Goal: Book appointment/travel/reservation

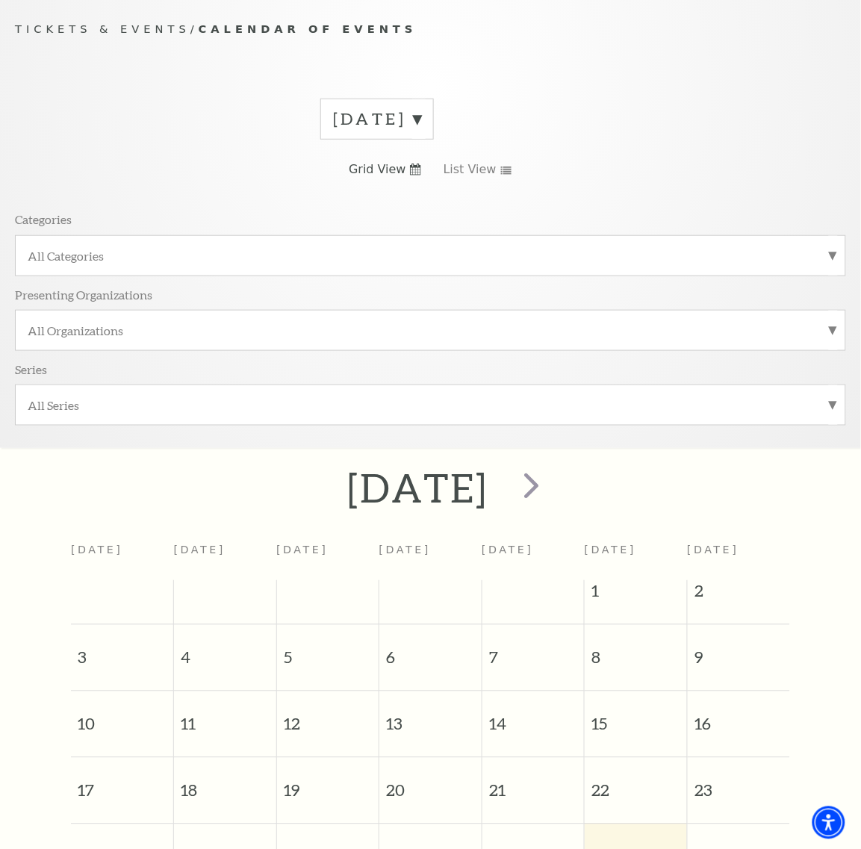
click at [419, 125] on label "[DATE]" at bounding box center [377, 119] width 88 height 23
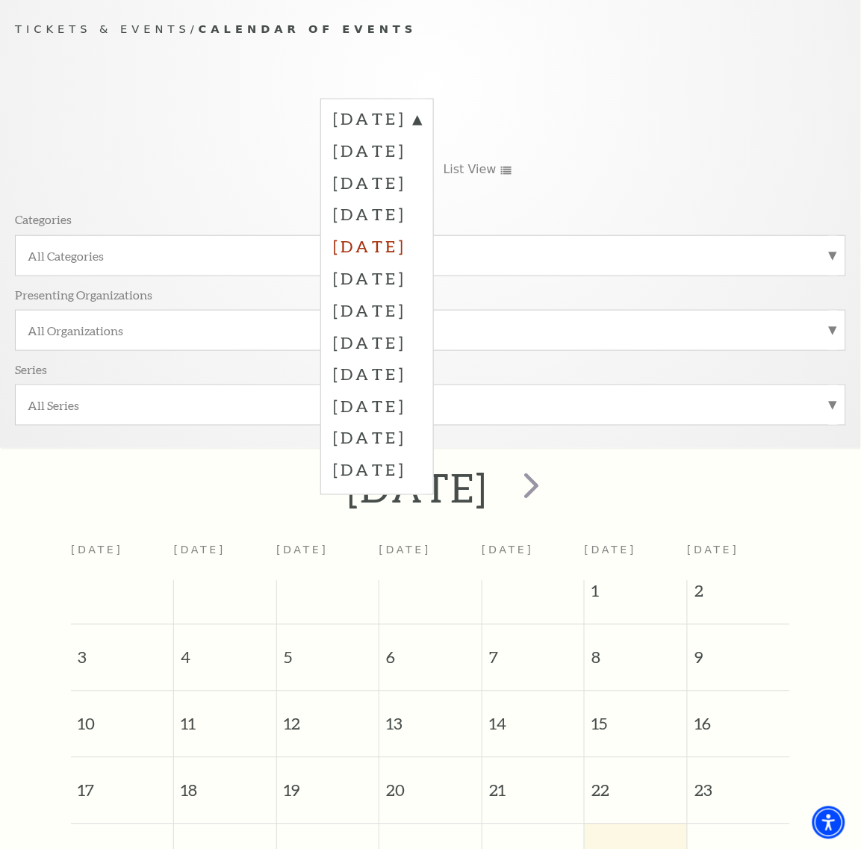
click at [401, 241] on label "[DATE]" at bounding box center [377, 246] width 88 height 32
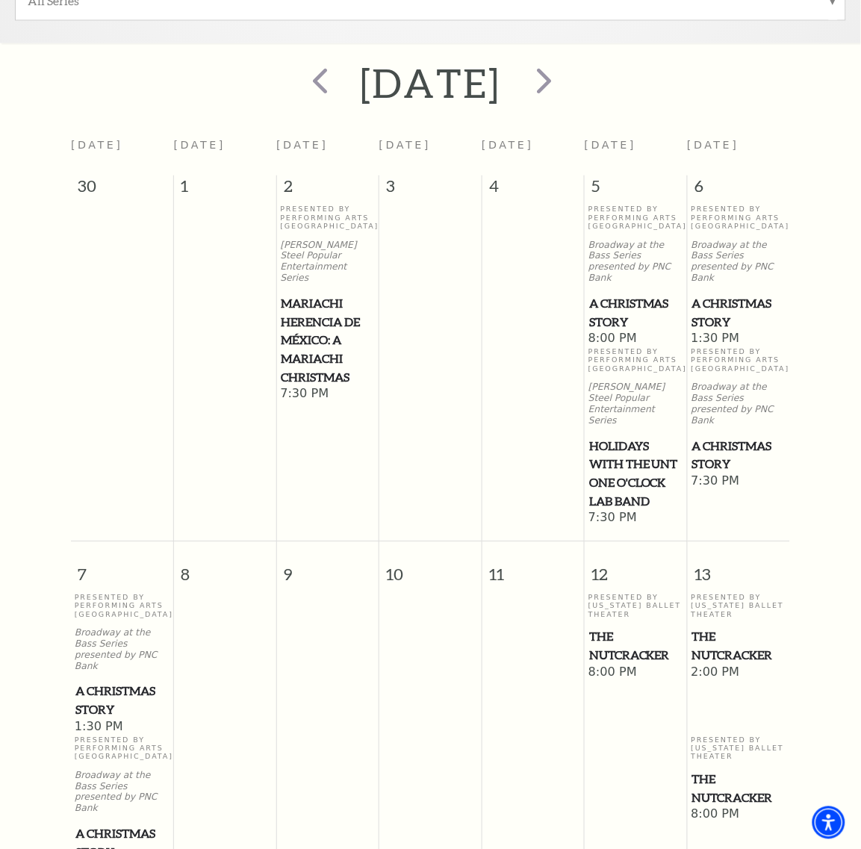
scroll to position [413, 0]
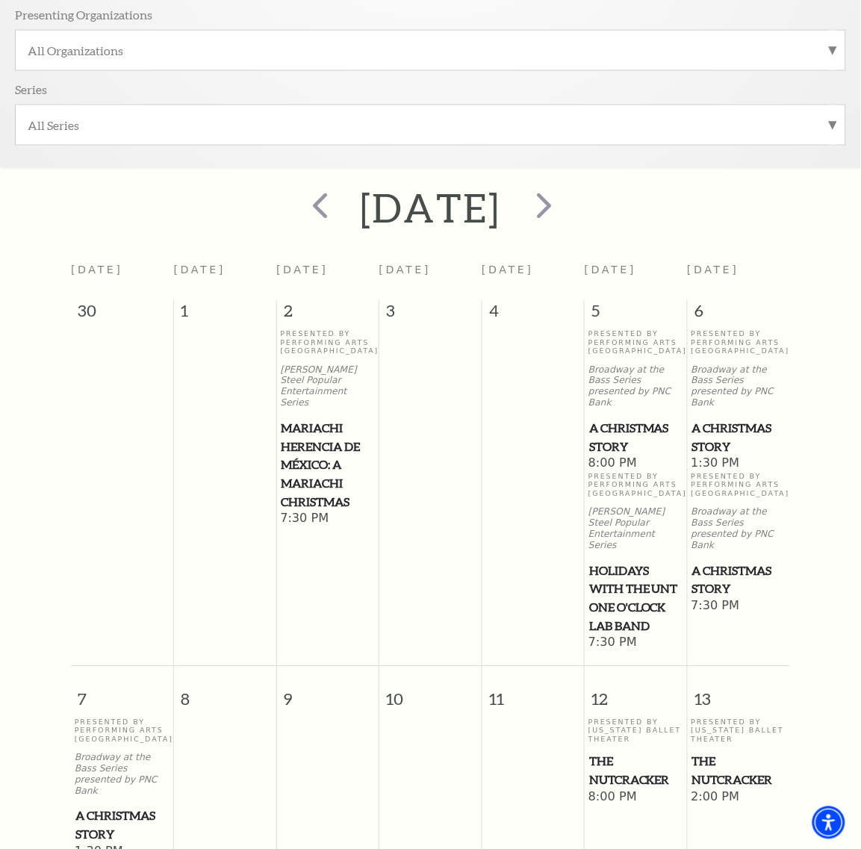
drag, startPoint x: 330, startPoint y: 447, endPoint x: 299, endPoint y: 431, distance: 35.1
drag, startPoint x: 299, startPoint y: 431, endPoint x: 309, endPoint y: 456, distance: 27.2
click at [309, 456] on span "Mariachi Herencia de México: A Mariachi Christmas" at bounding box center [327, 466] width 93 height 93
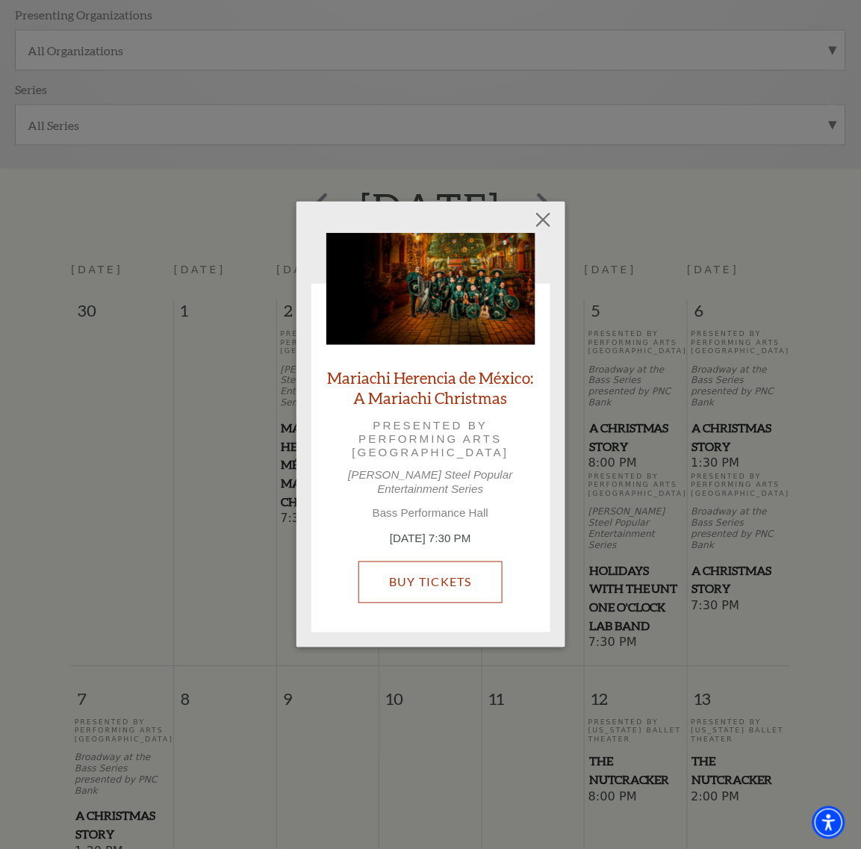
drag, startPoint x: 443, startPoint y: 527, endPoint x: 450, endPoint y: 591, distance: 63.9
click at [535, 234] on button "Close" at bounding box center [543, 219] width 28 height 28
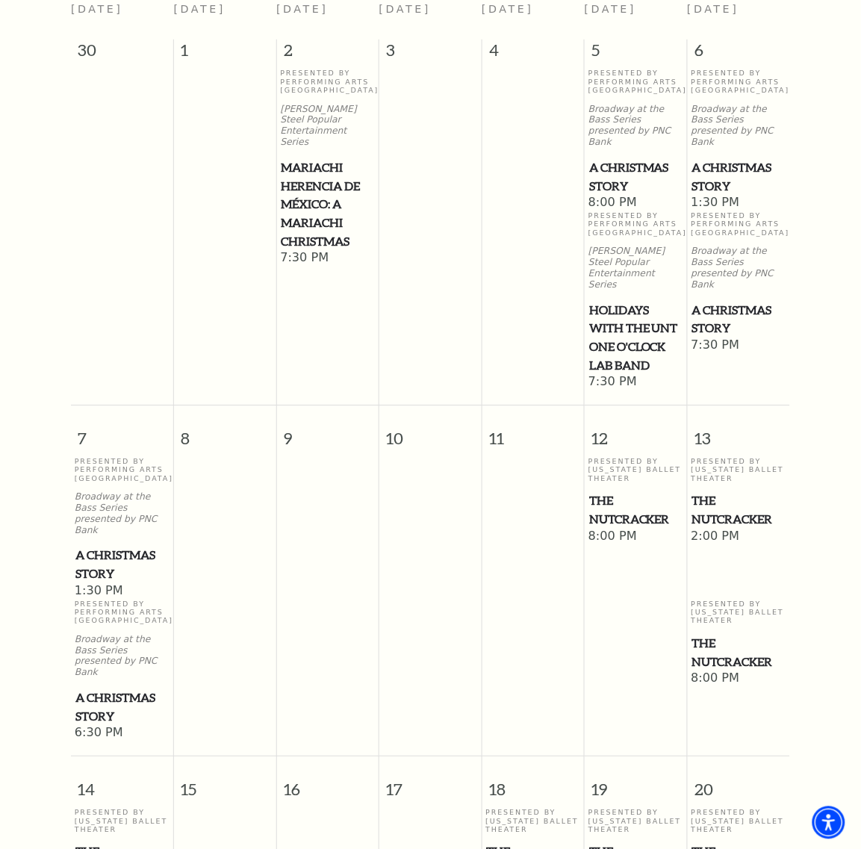
scroll to position [693, 0]
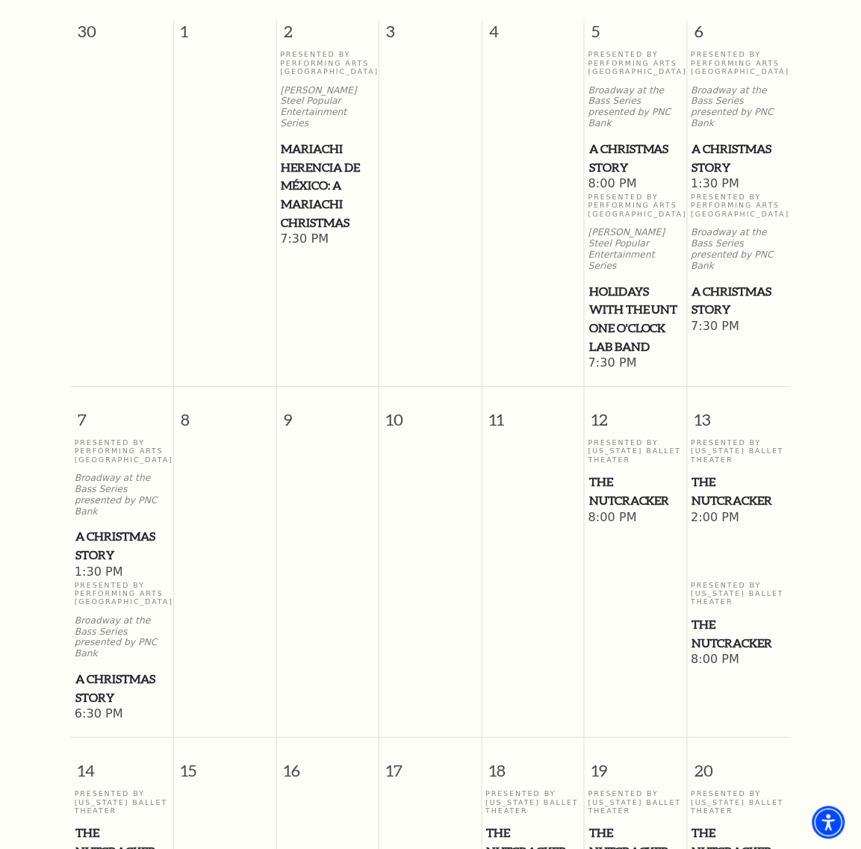
click at [92, 527] on span "A Christmas Story" at bounding box center [122, 545] width 94 height 37
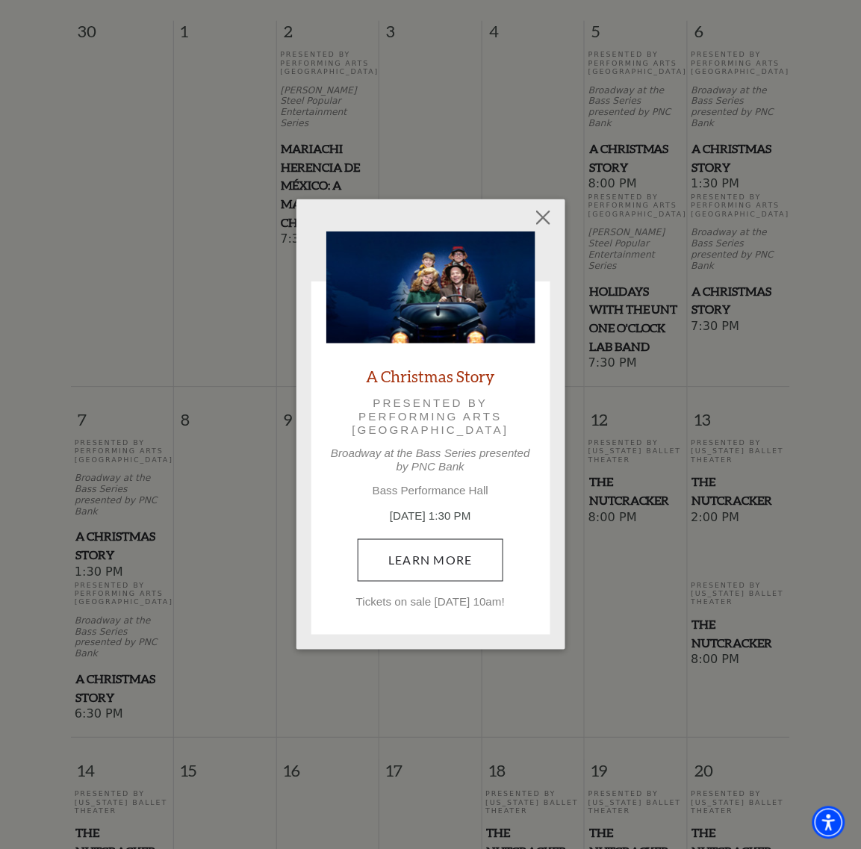
scroll to position [595, 0]
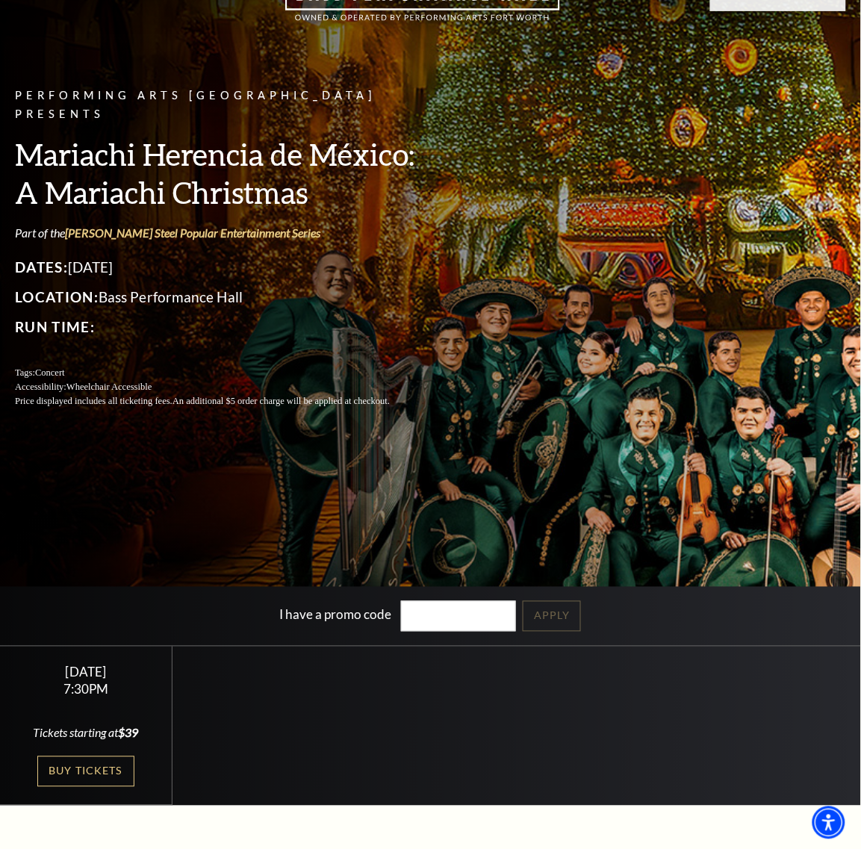
scroll to position [560, 0]
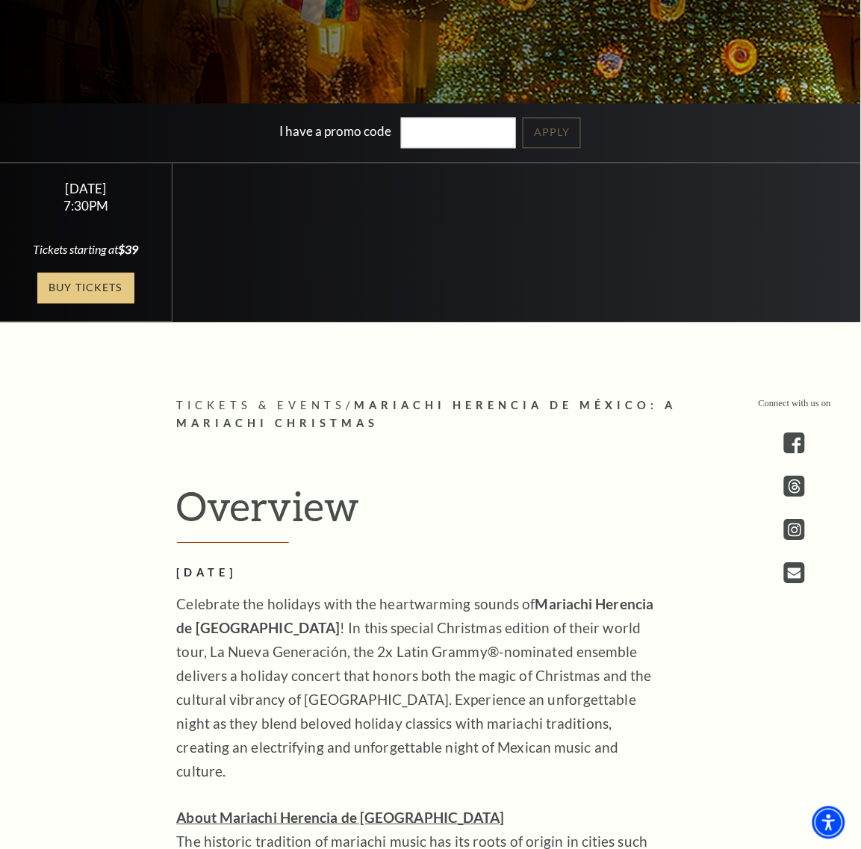
click at [78, 292] on link "Buy Tickets" at bounding box center [85, 288] width 97 height 31
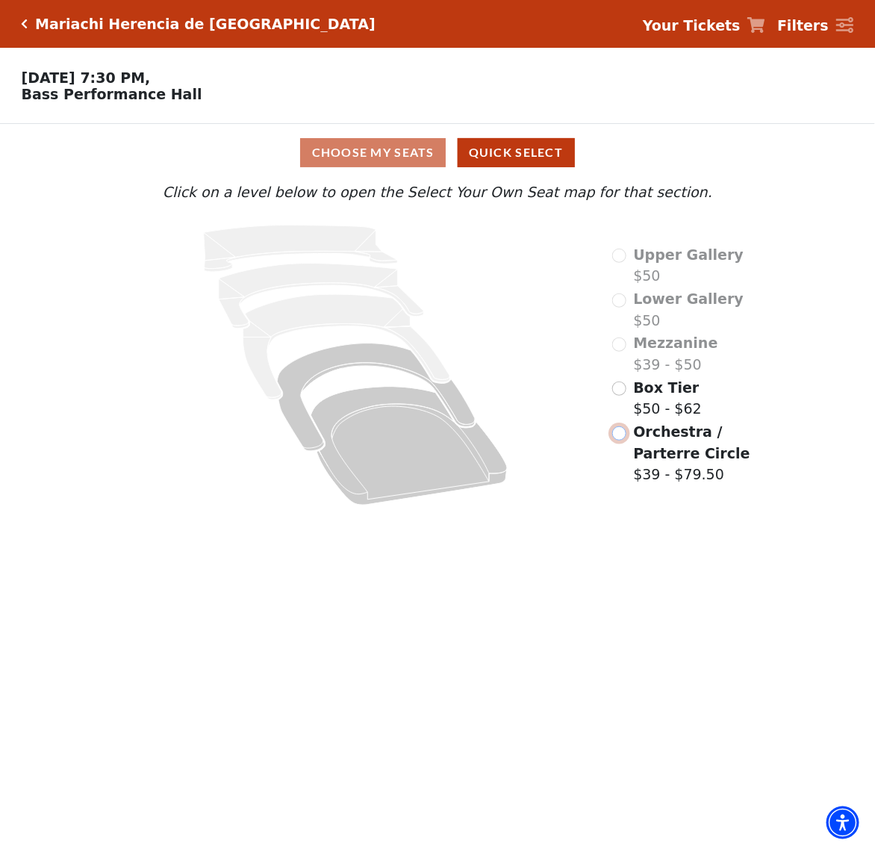
click at [624, 441] on input "Orchestra / Parterre Circle$39 - $79.50\a" at bounding box center [620, 434] width 14 height 14
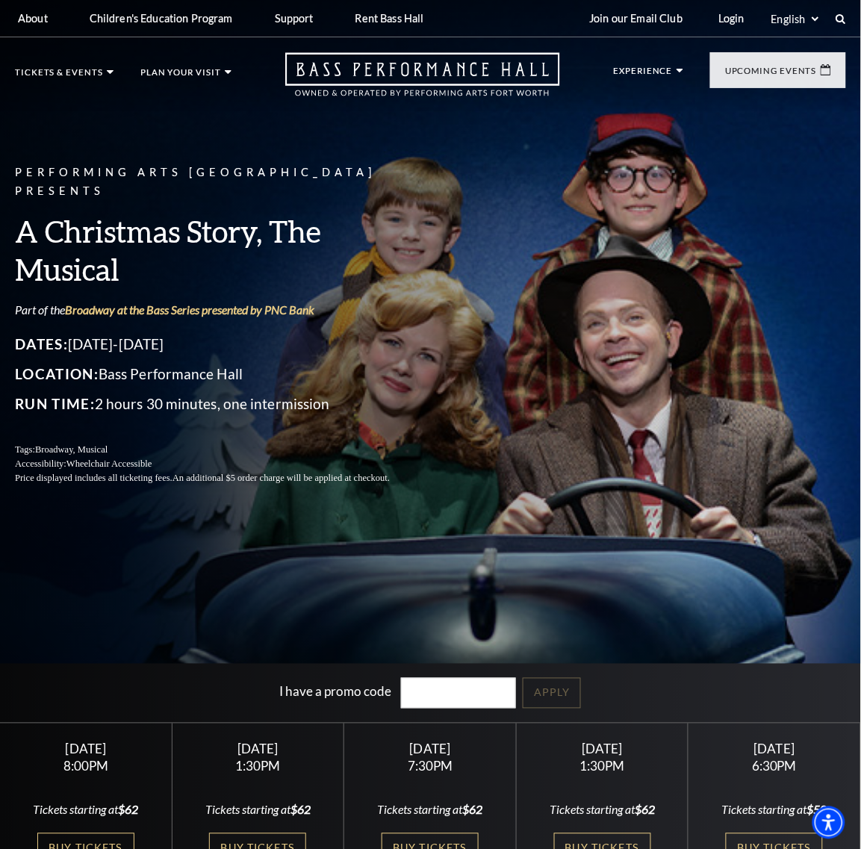
scroll to position [93, 0]
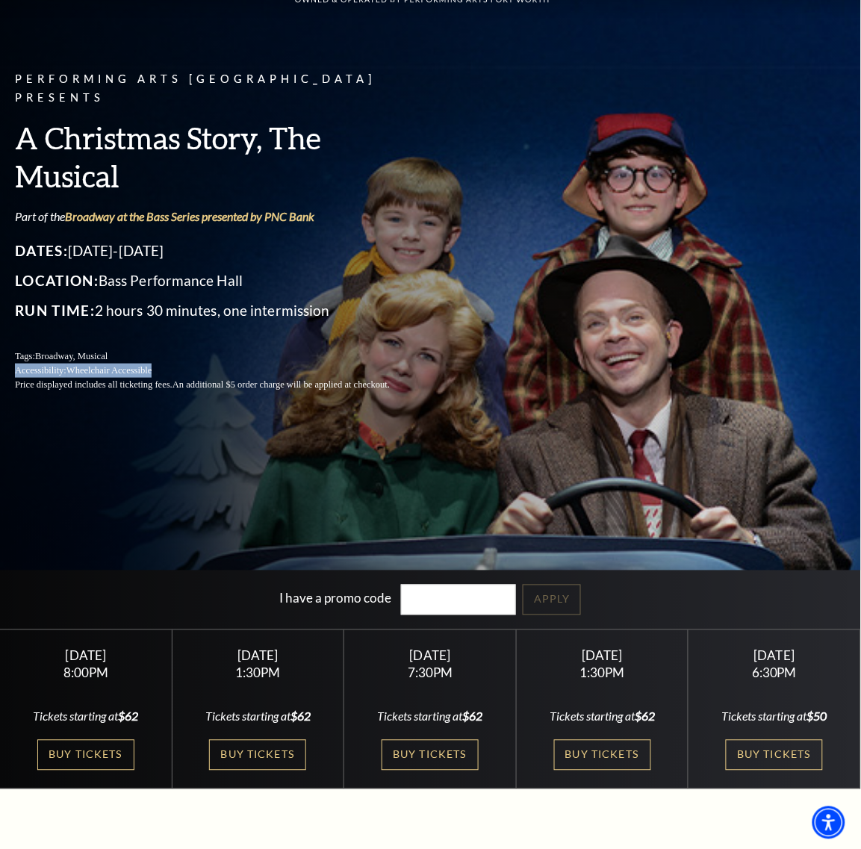
drag, startPoint x: 292, startPoint y: 329, endPoint x: 1, endPoint y: 345, distance: 291.8
click at [105, 353] on div "Performing Arts Fort Worth Presents A Christmas Story, The Musical Part of the …" at bounding box center [220, 231] width 411 height 352
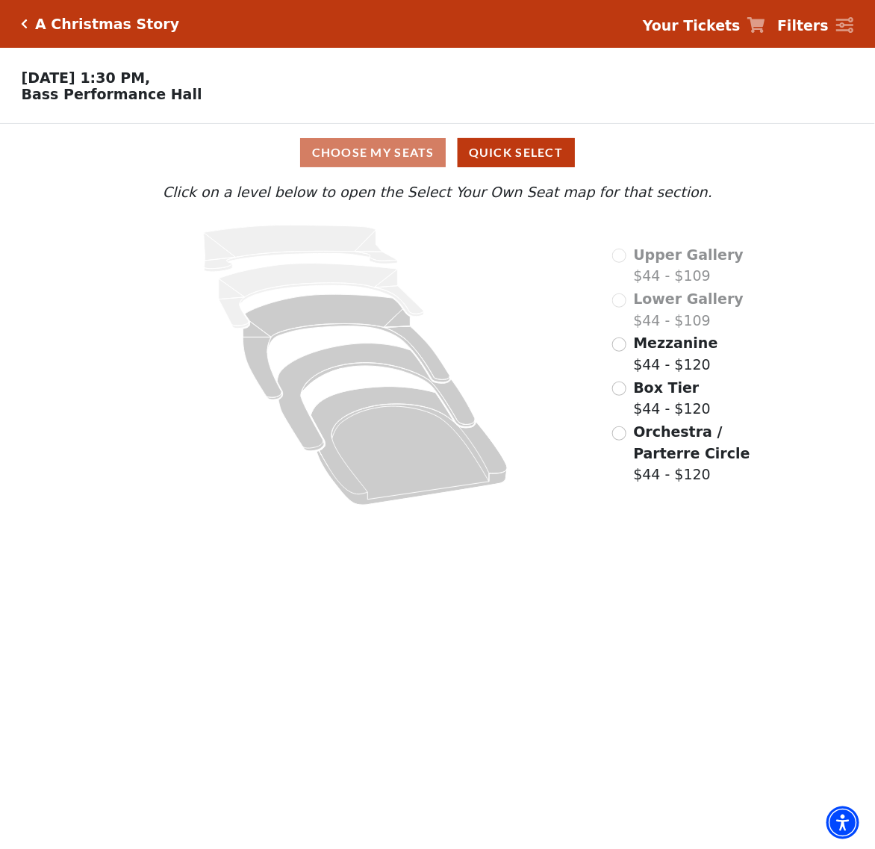
click at [627, 353] on div "Mezzanine $44 - $120" at bounding box center [666, 353] width 106 height 43
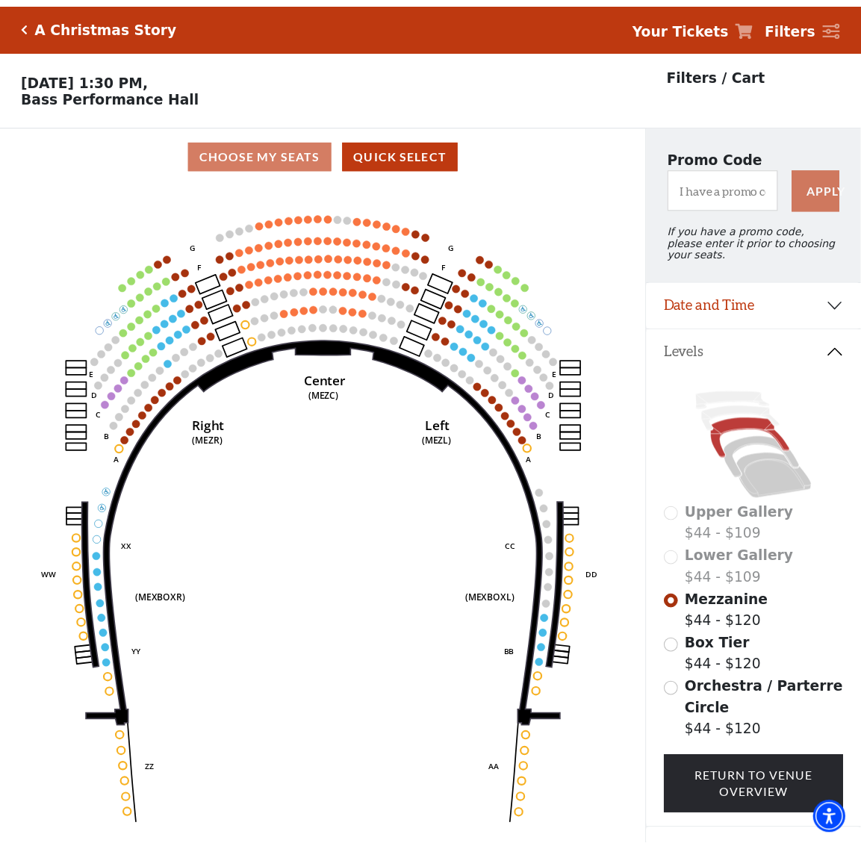
scroll to position [69, 0]
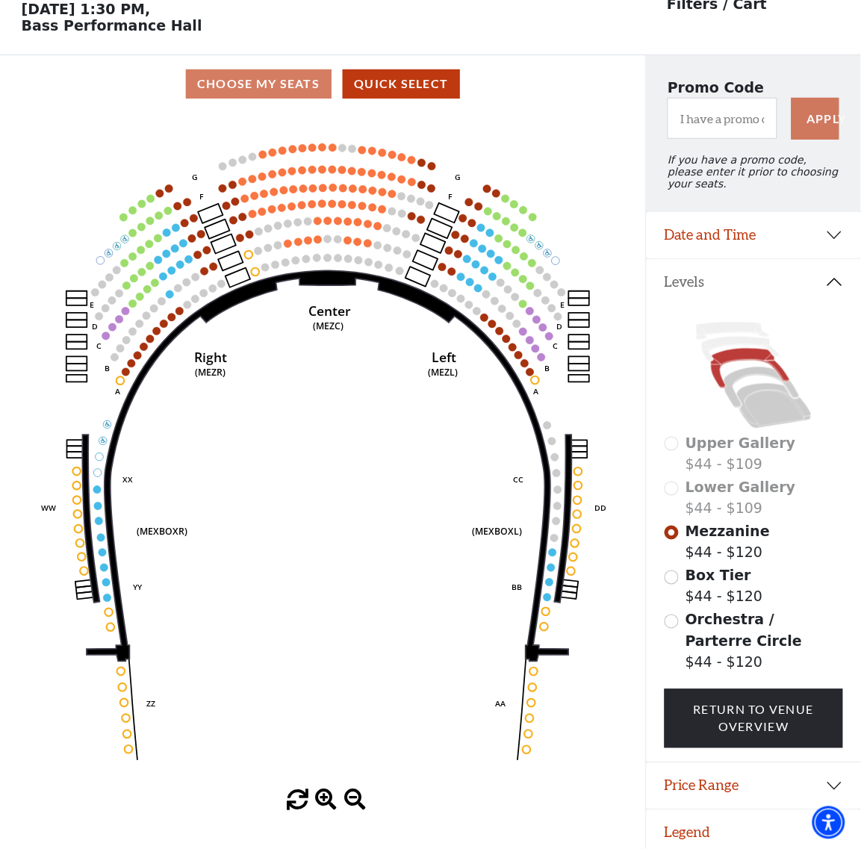
drag, startPoint x: 835, startPoint y: 554, endPoint x: 876, endPoint y: 538, distance: 44.0
click at [861, 538] on html "Skip to main content Enable accessibility for low vision Open the accessibility…" at bounding box center [430, 355] width 861 height 849
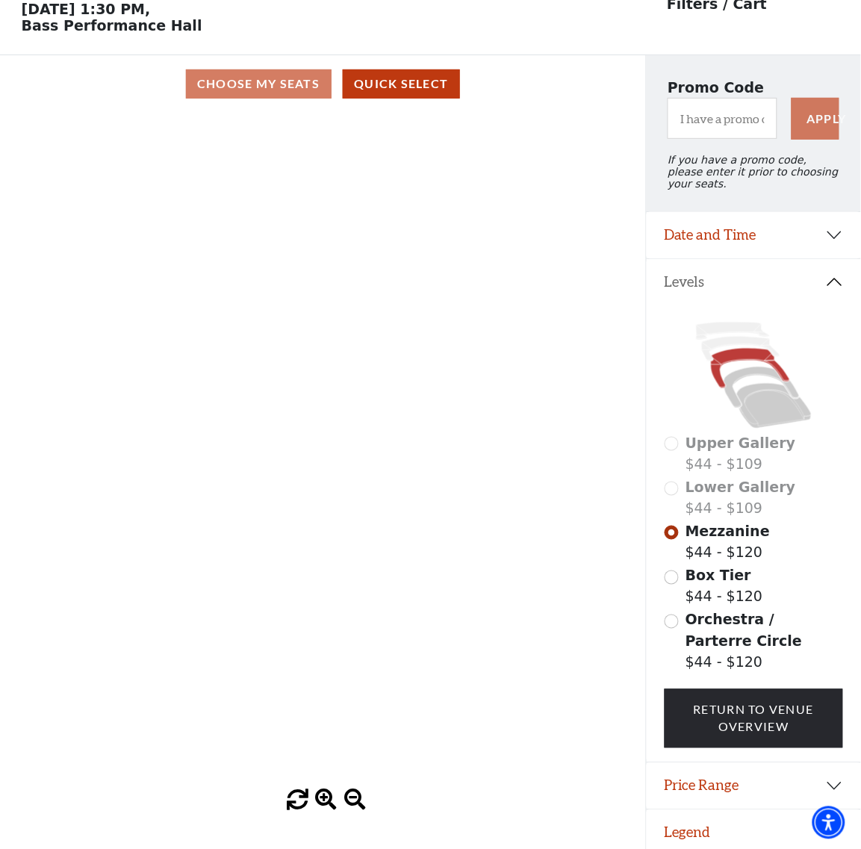
click at [438, 426] on icon "Center (MEZC) Right (MEZR) Left (MEZL) (MEXBOXR) (MEXBOXL) XX WW CC DD YY BB ZZ…" at bounding box center [322, 452] width 581 height 678
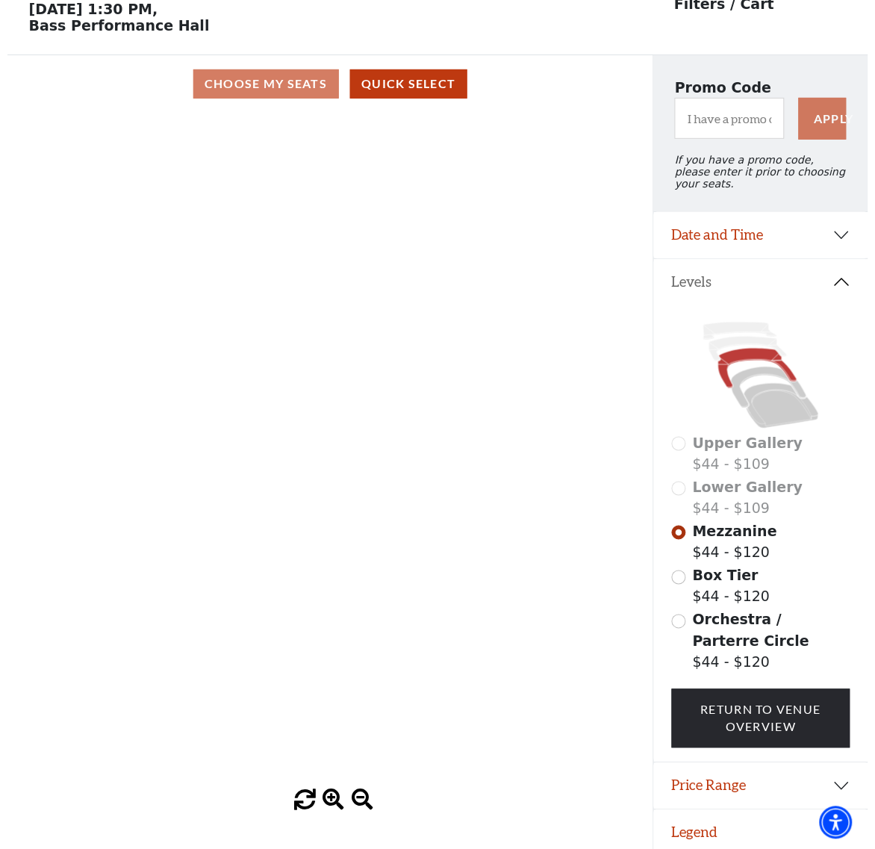
scroll to position [0, 0]
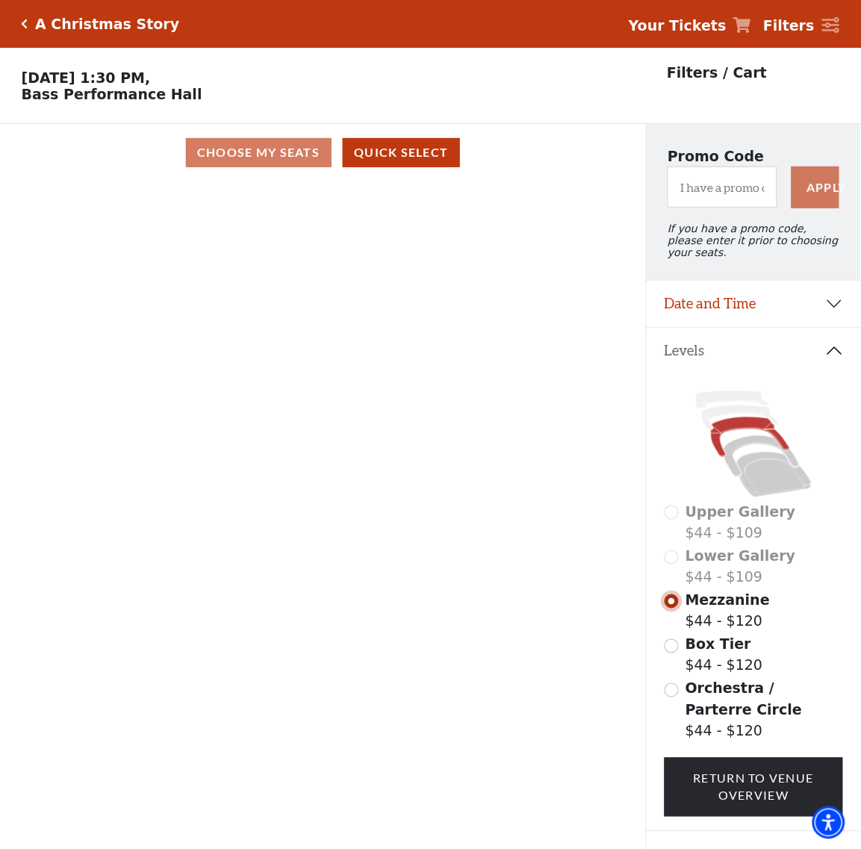
click at [678, 601] on input "Mezzanine$44 - $120\a" at bounding box center [672, 602] width 14 height 14
click at [304, 383] on icon "Center (MEZC) Right (MEZR) Left (MEZL) (MEXBOXR) (MEXBOXL) XX WW CC DD YY BB ZZ…" at bounding box center [322, 521] width 581 height 678
click at [365, 148] on button "Quick Select" at bounding box center [401, 152] width 117 height 29
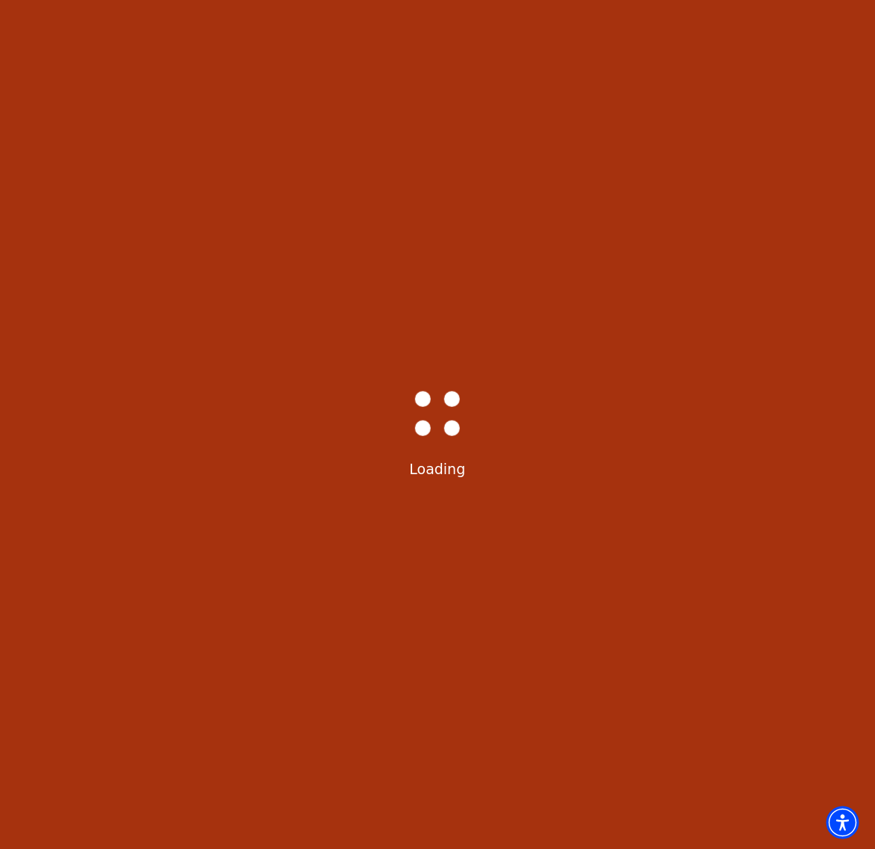
select select "6298"
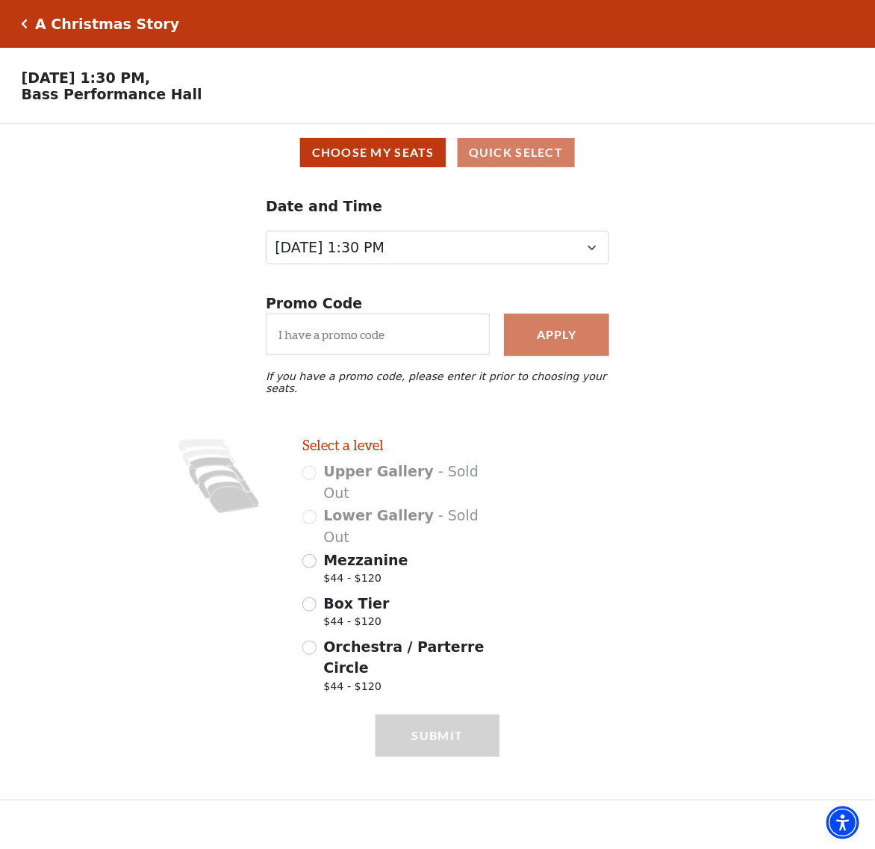
click at [320, 550] on div "Mezzanine $44 - $120" at bounding box center [402, 571] width 198 height 42
click at [314, 554] on input "Mezzanine $44 - $120" at bounding box center [310, 561] width 14 height 14
radio input "true"
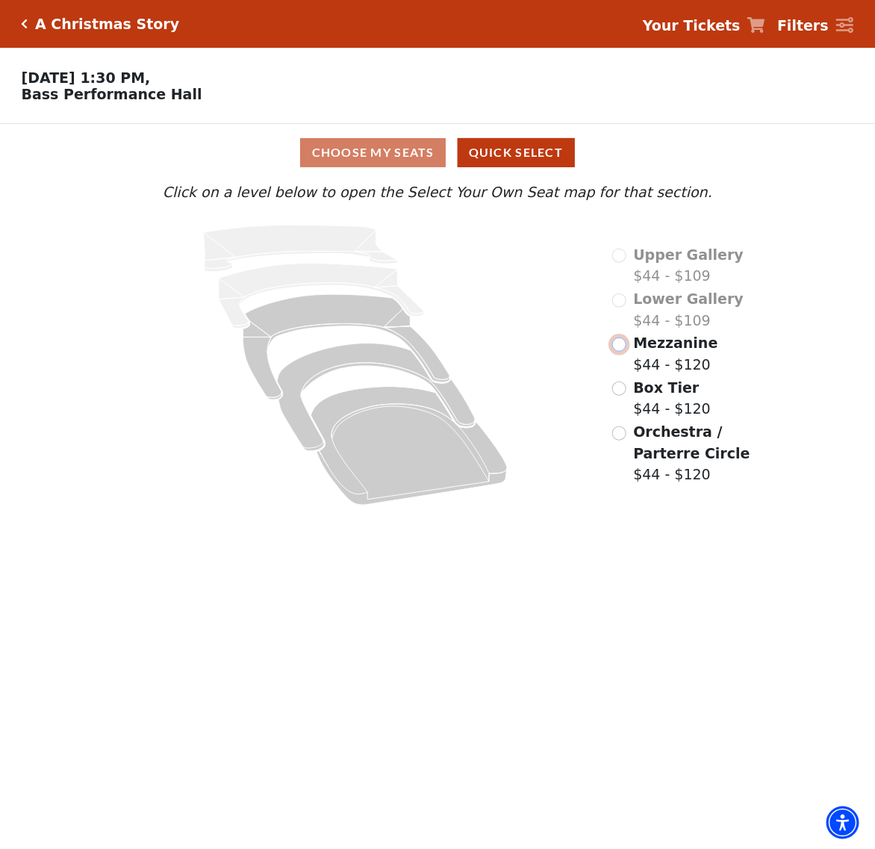
click at [621, 349] on input "Mezzanine$44 - $120\a" at bounding box center [620, 345] width 14 height 14
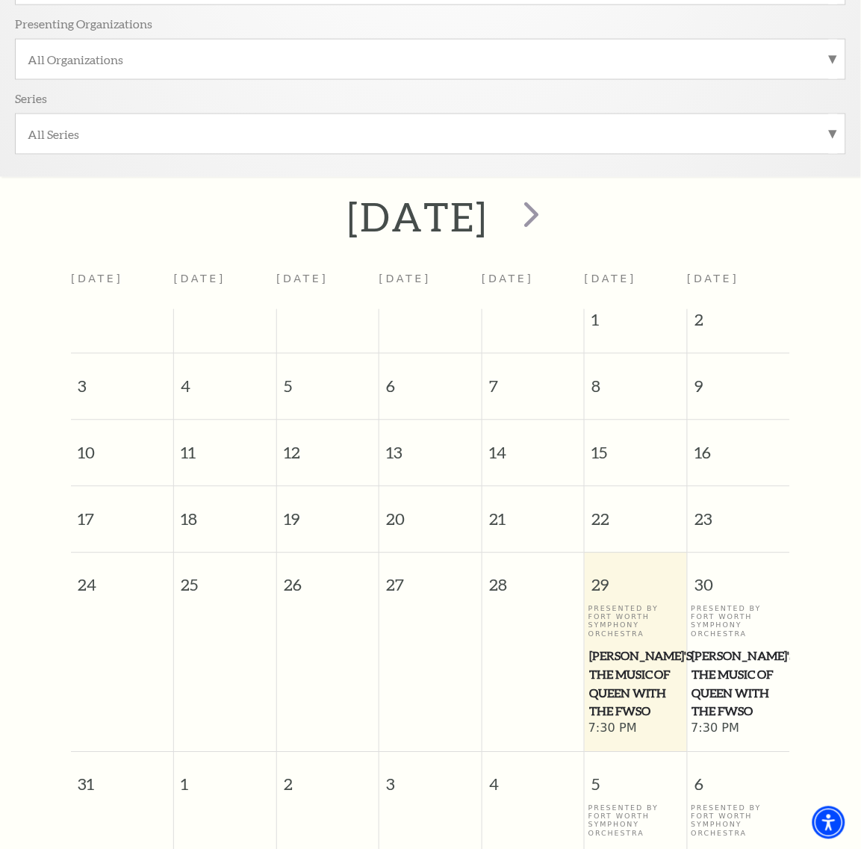
scroll to position [133, 0]
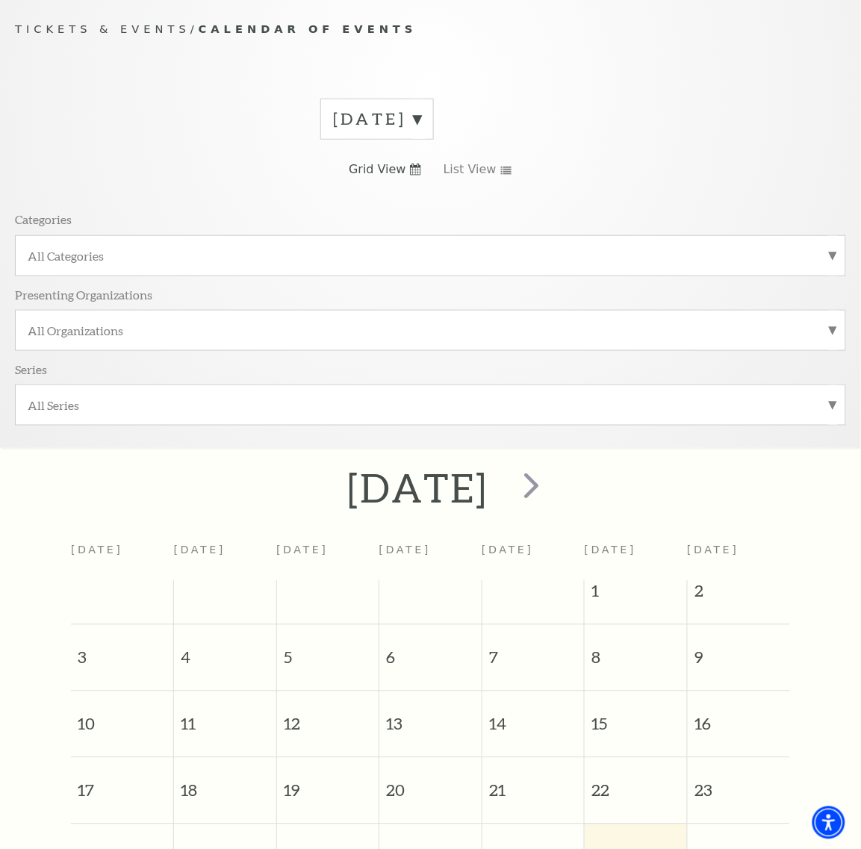
click at [427, 131] on div "[DATE]" at bounding box center [377, 119] width 114 height 41
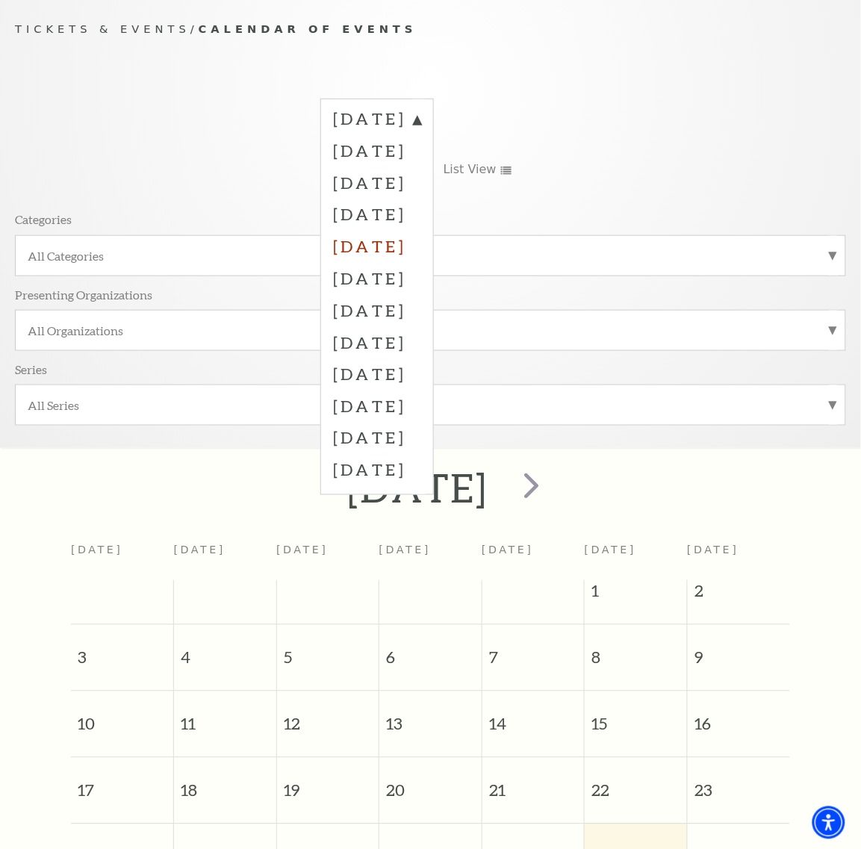
click at [417, 256] on label "December 2025" at bounding box center [377, 246] width 88 height 32
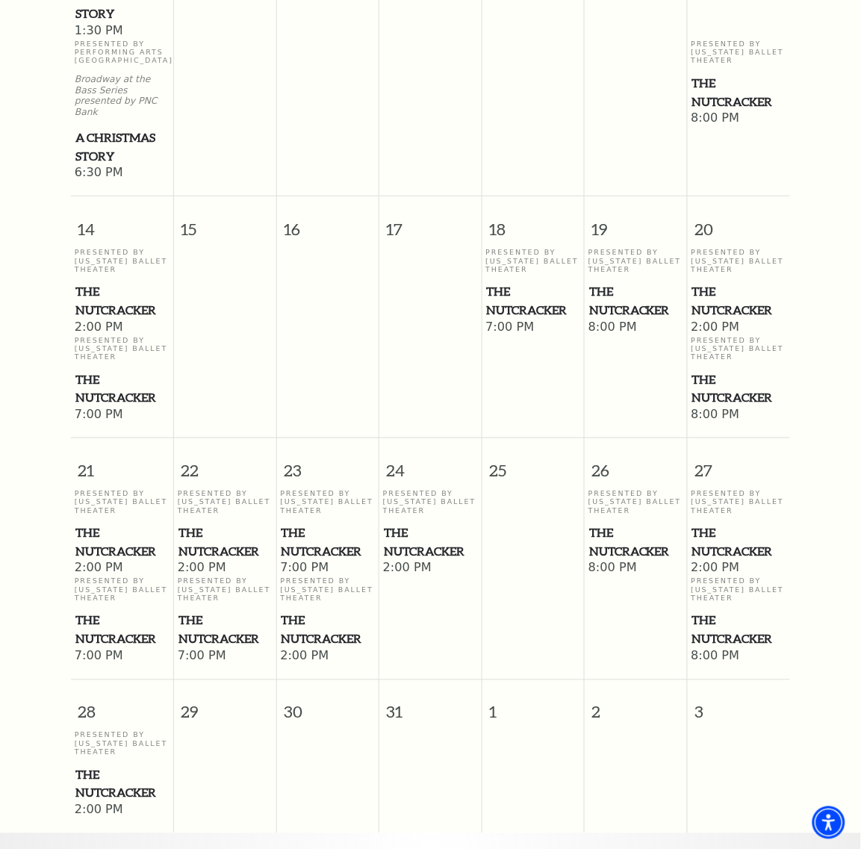
scroll to position [1253, 0]
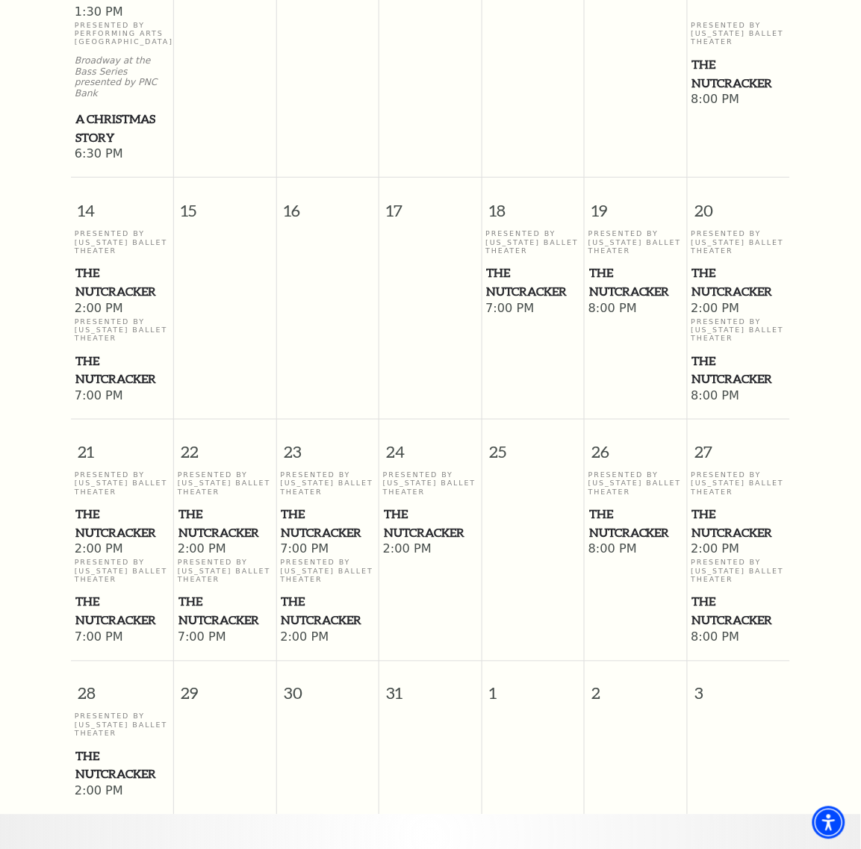
drag, startPoint x: 726, startPoint y: 342, endPoint x: 663, endPoint y: 310, distance: 71.2
click at [651, 311] on td "Presented By Texas Ballet Theater The Nutcracker 8:00 PM" at bounding box center [636, 317] width 103 height 176
click at [717, 352] on span "The Nutcracker" at bounding box center [739, 370] width 94 height 37
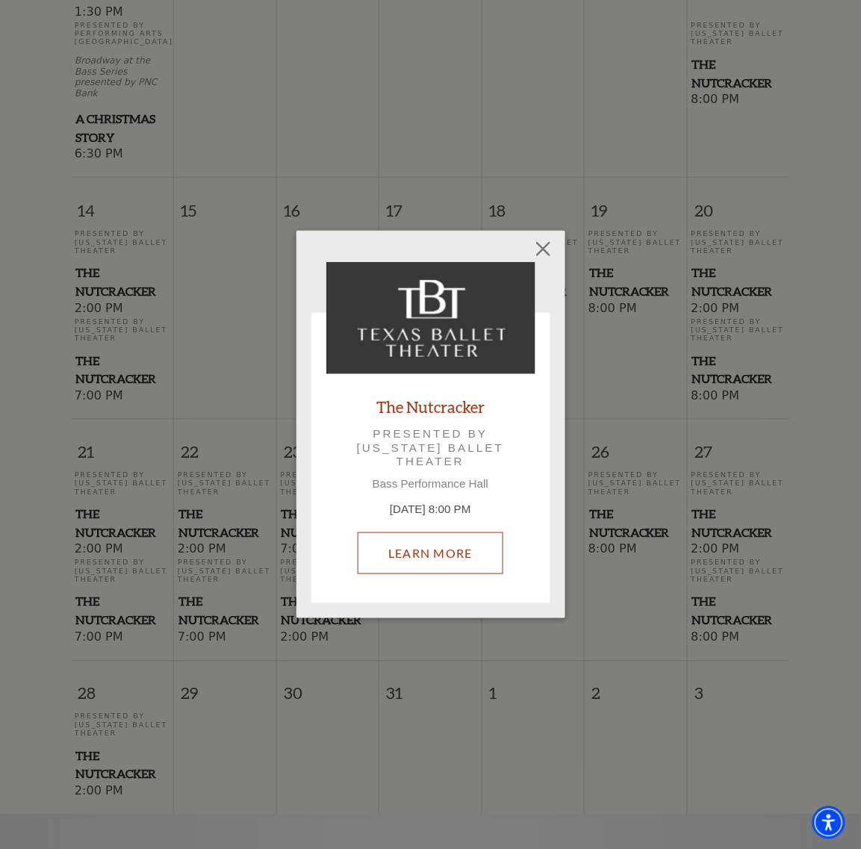
click at [444, 539] on link "Learn More" at bounding box center [431, 554] width 146 height 42
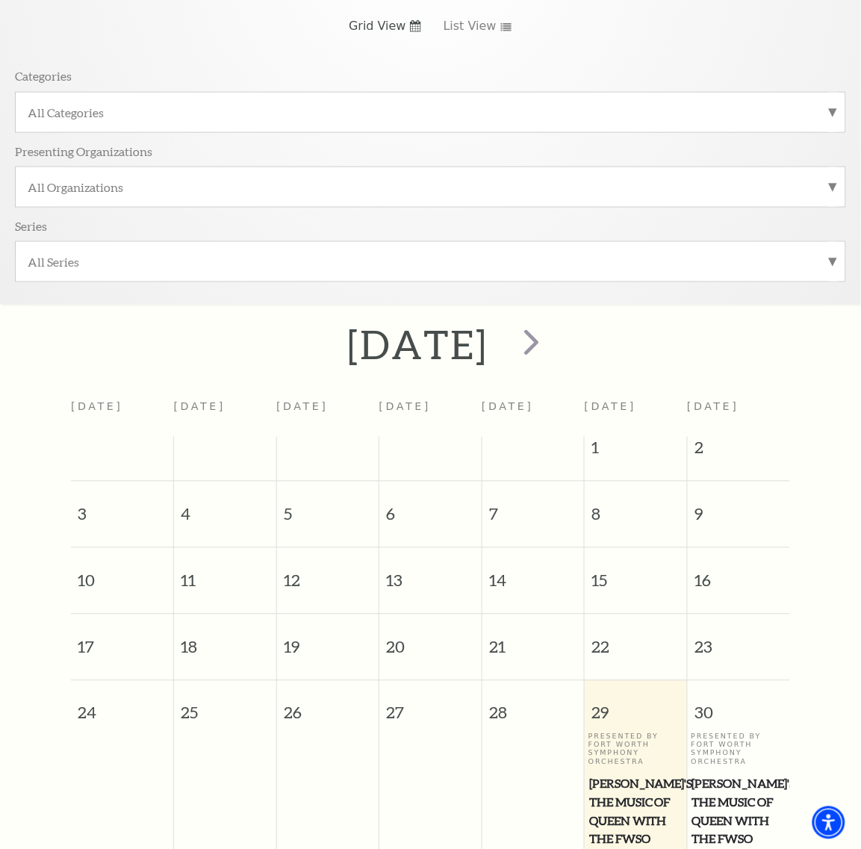
scroll to position [90, 0]
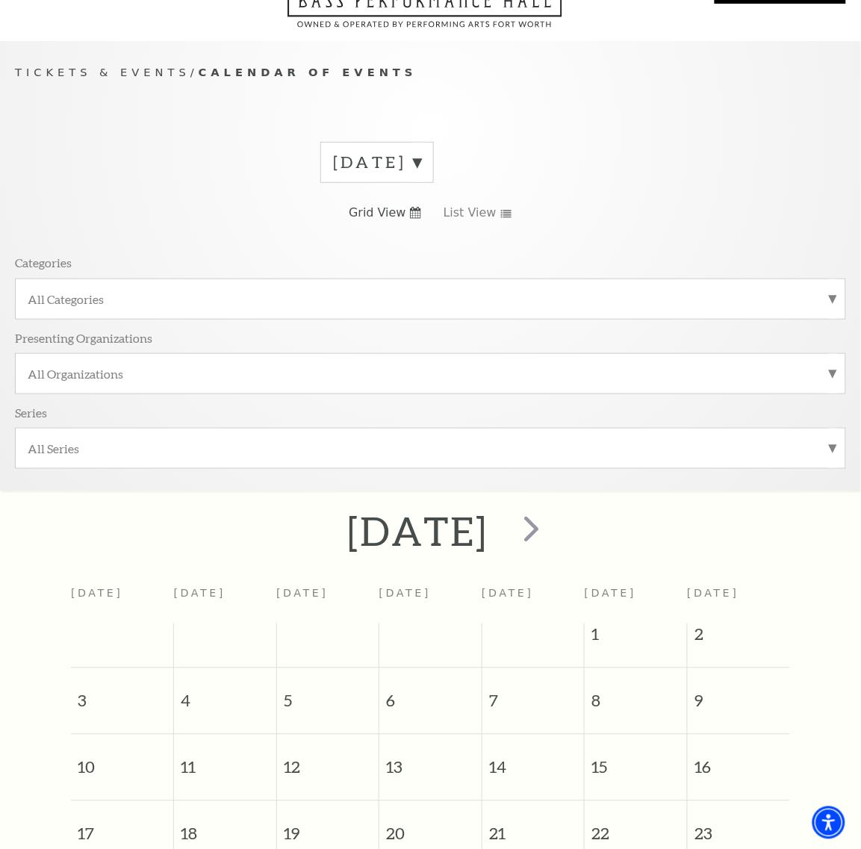
click at [401, 173] on label "[DATE]" at bounding box center [377, 162] width 88 height 23
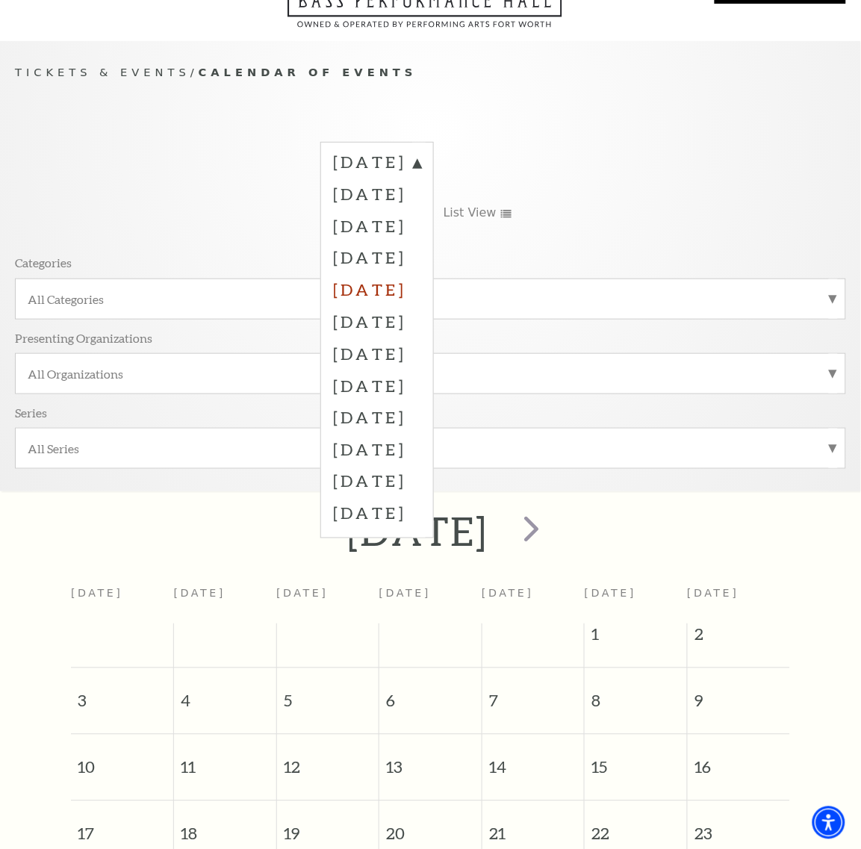
click at [371, 292] on label "December 2025" at bounding box center [377, 289] width 88 height 32
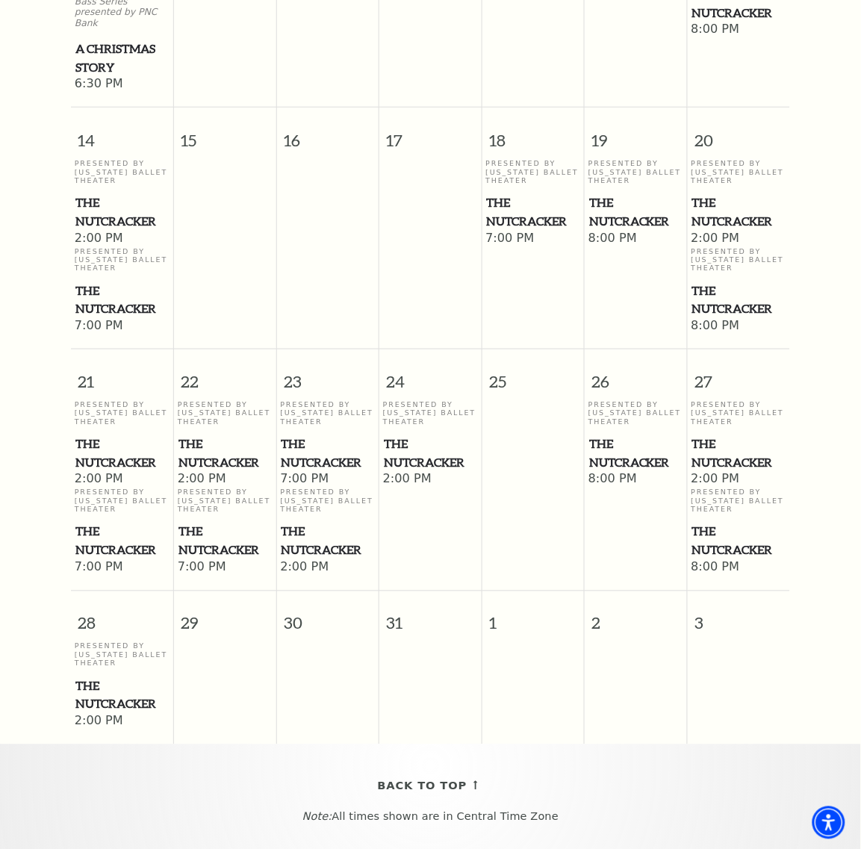
scroll to position [1347, 0]
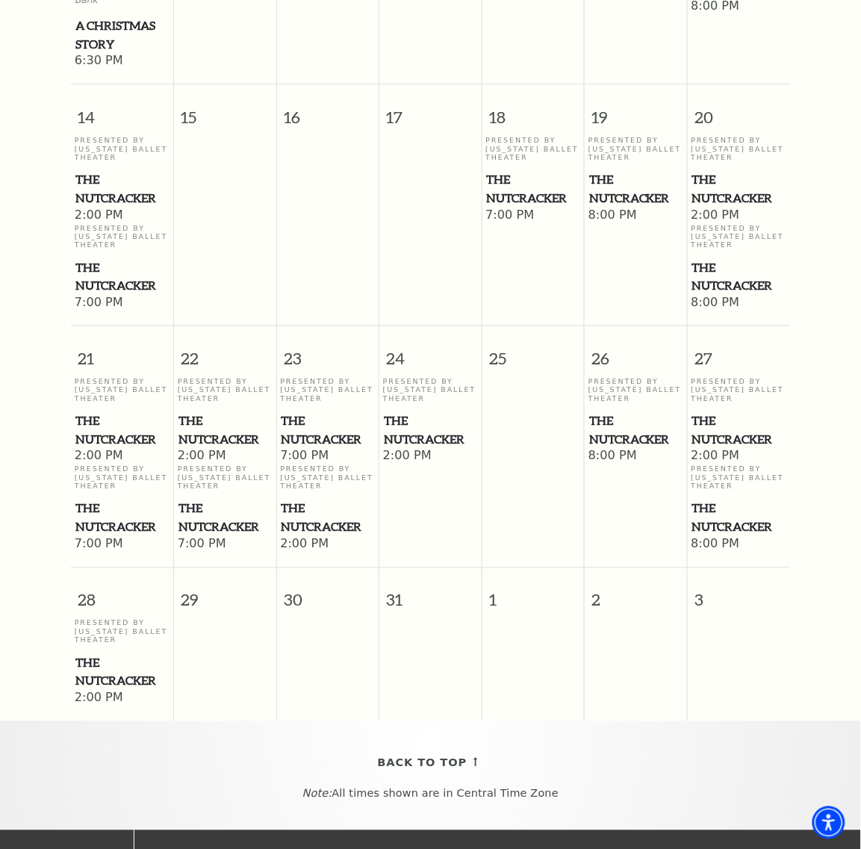
click at [704, 258] on span "The Nutcracker" at bounding box center [739, 276] width 94 height 37
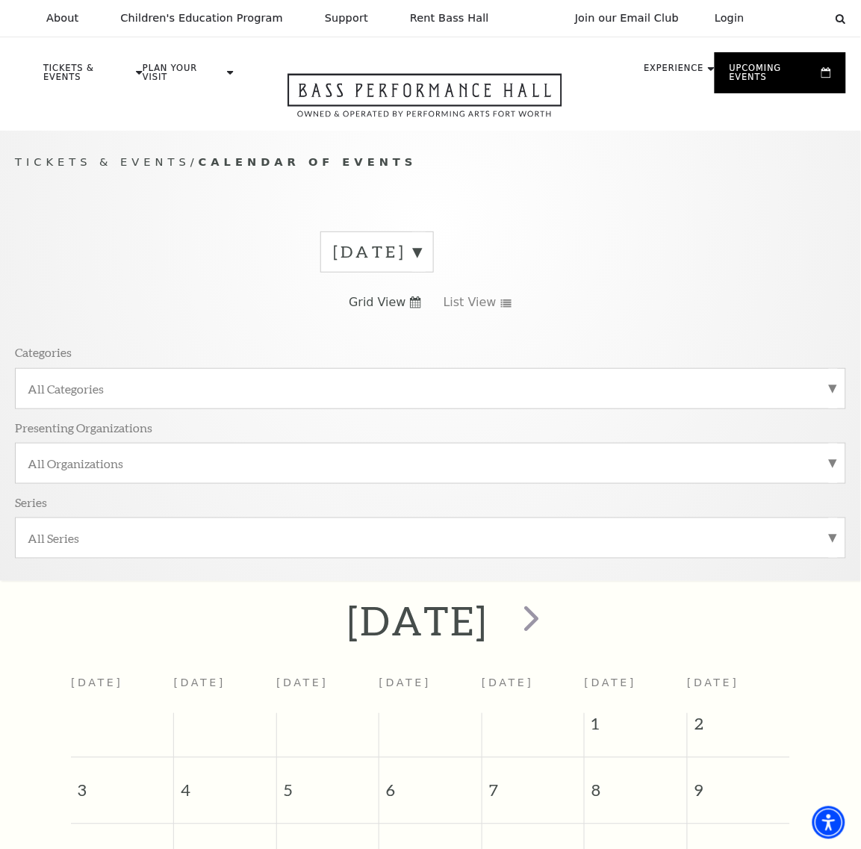
scroll to position [133, 0]
